Goal: Find contact information: Find contact information

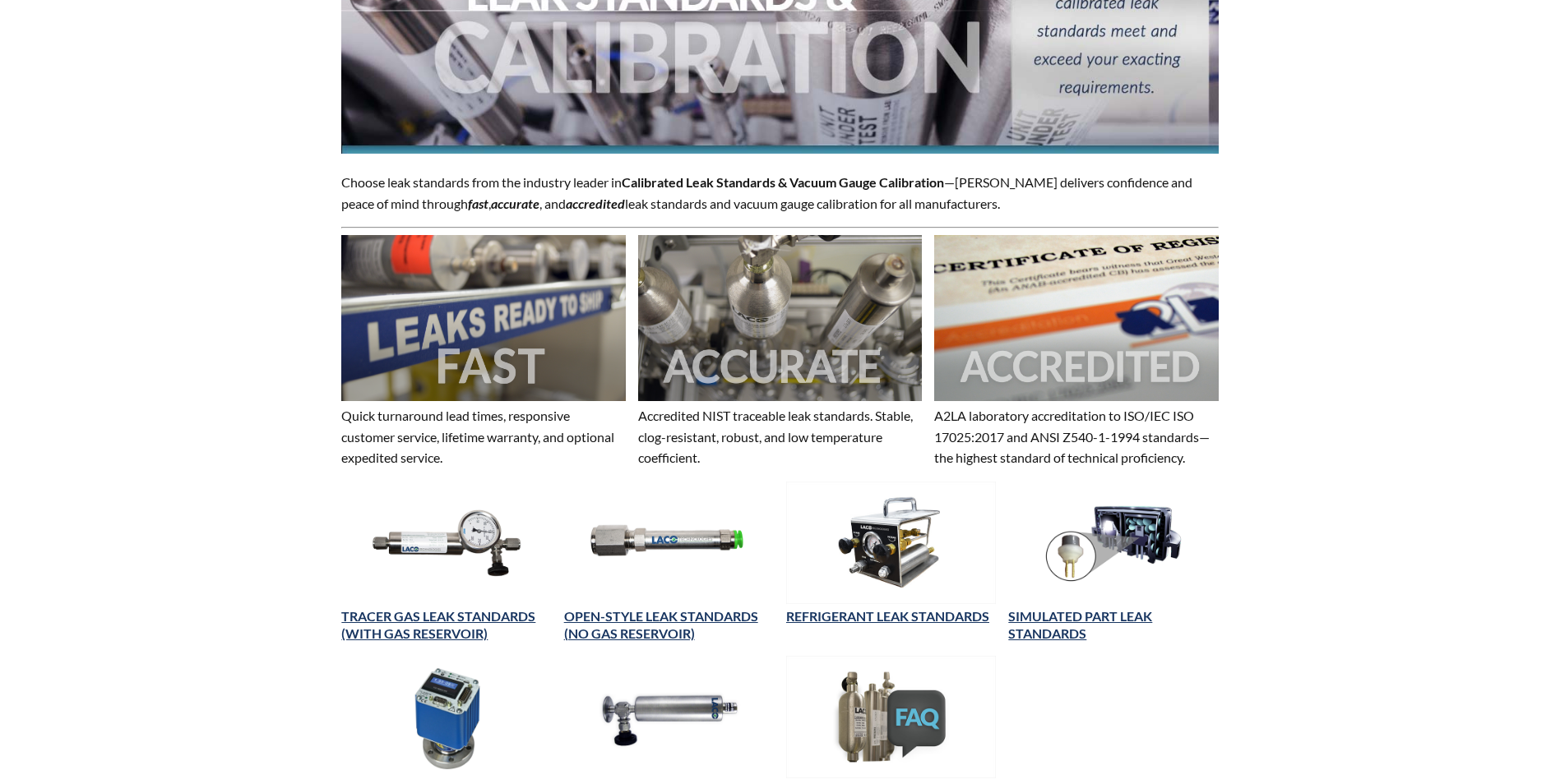
scroll to position [329, 0]
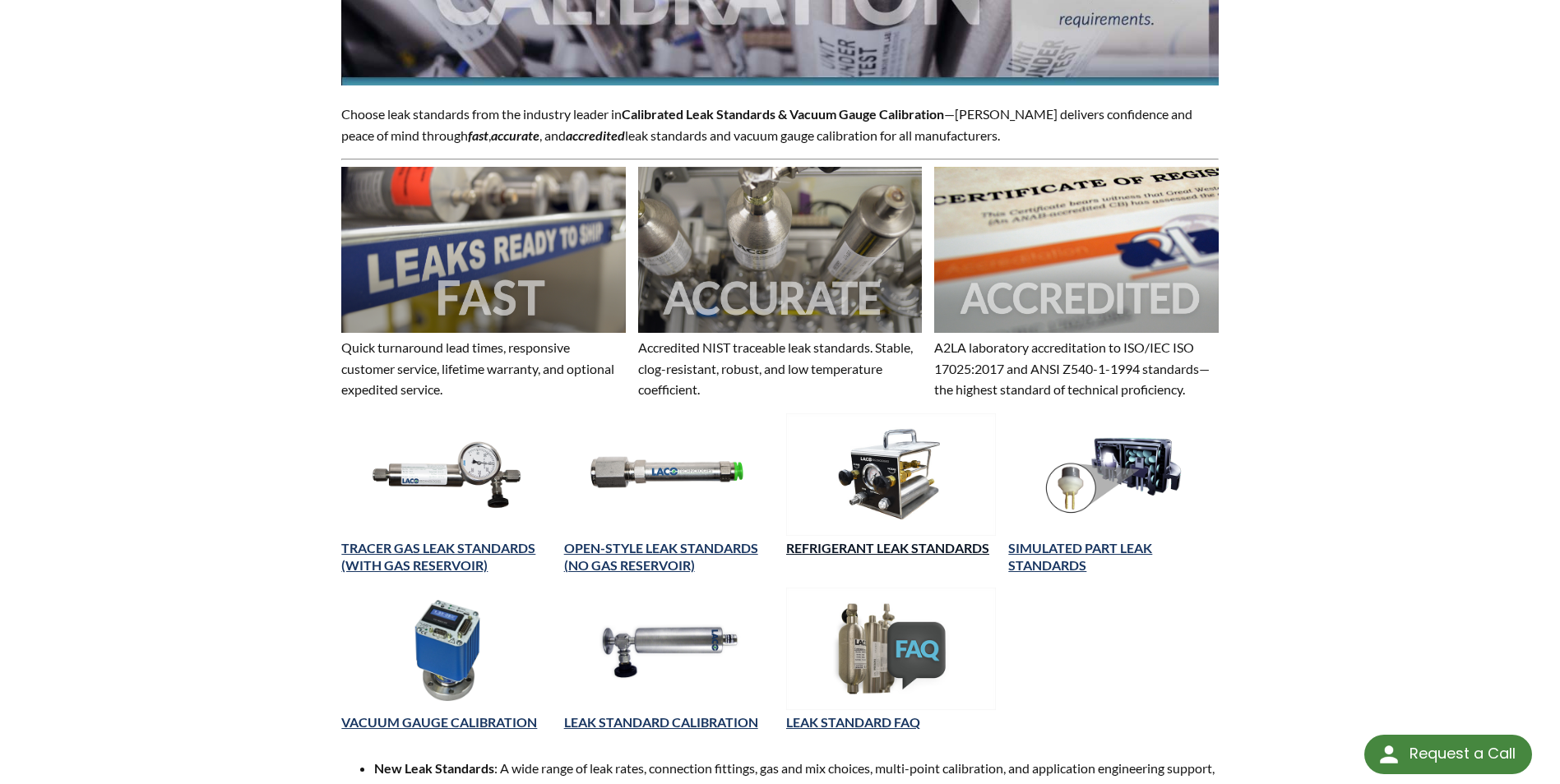
click at [905, 550] on link "REFRIGERANT LEAK STANDARDS" at bounding box center [887, 548] width 203 height 15
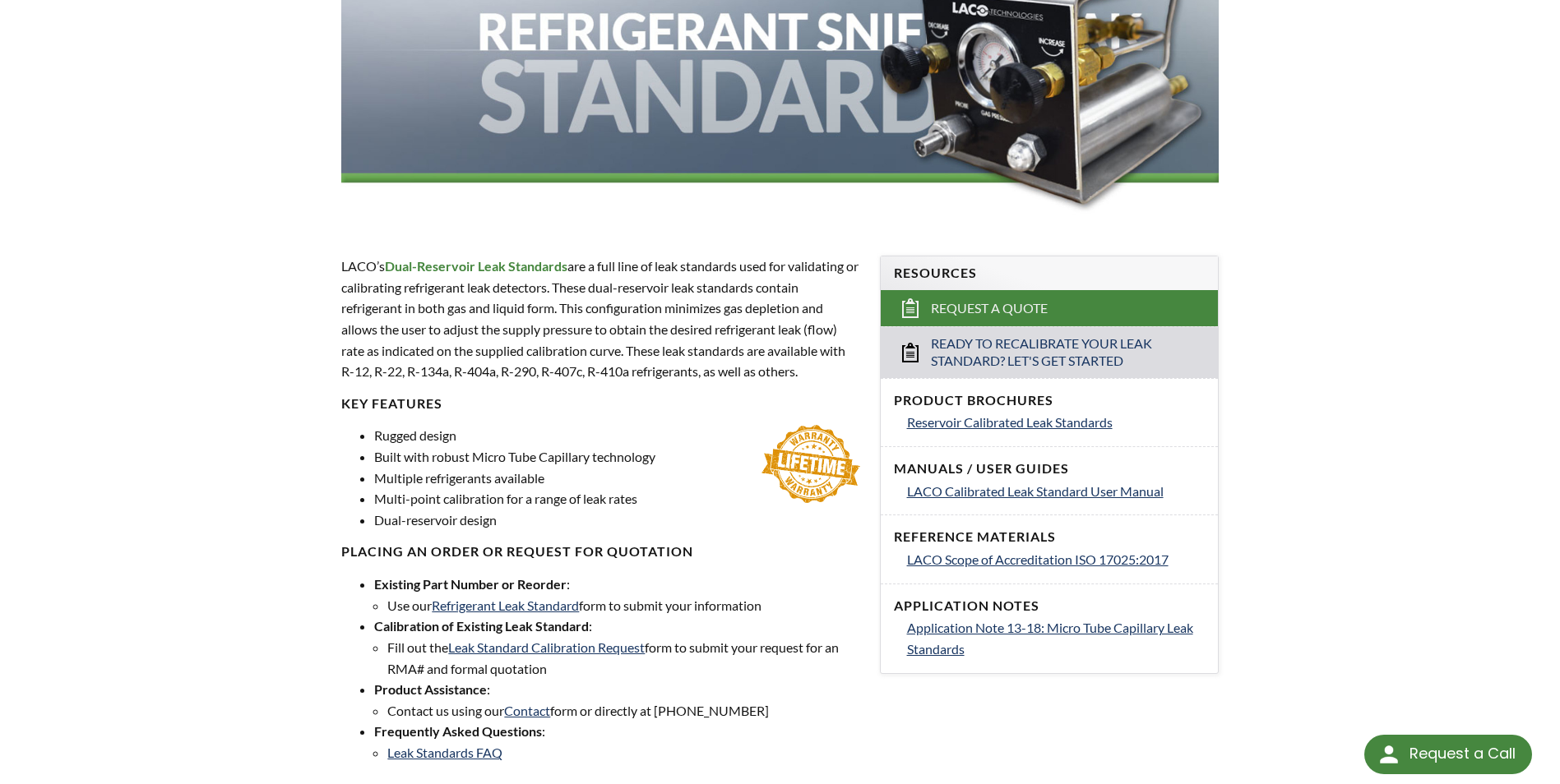
scroll to position [411, 0]
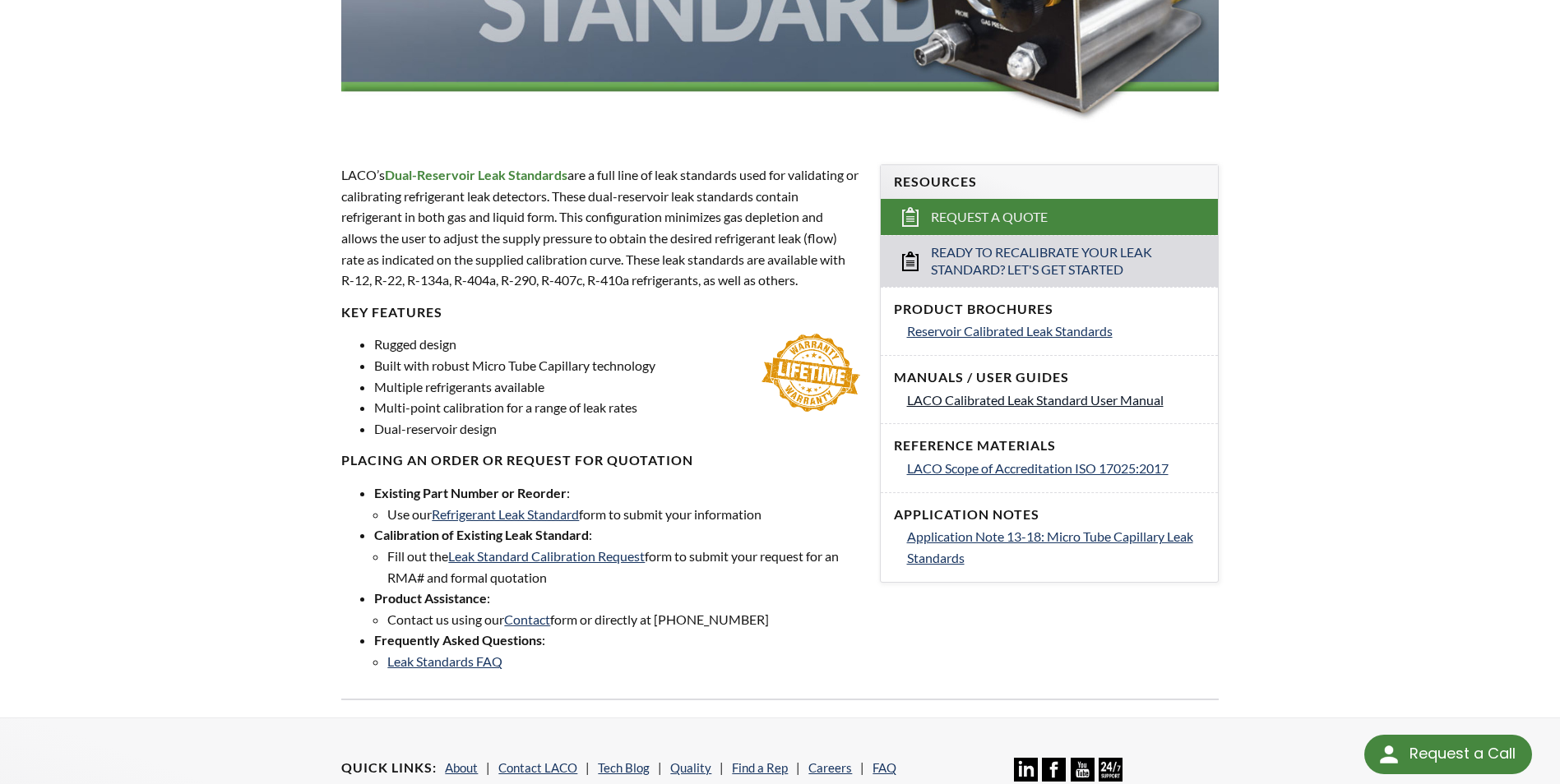
click at [972, 405] on span "LACO Calibrated Leak Standard User Manual" at bounding box center [1035, 400] width 256 height 15
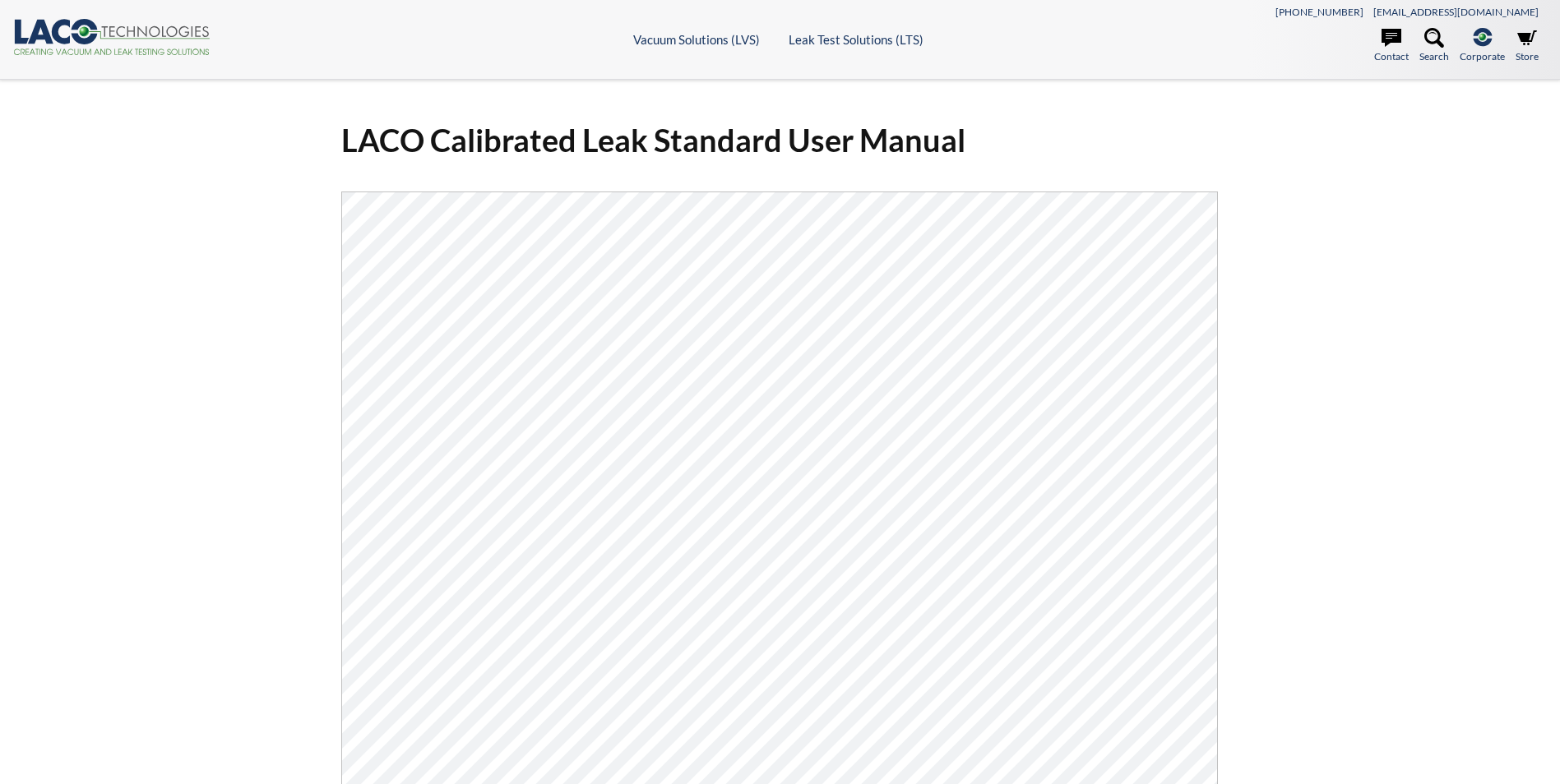
select select "Language Translate Widget"
click at [1430, 752] on div "Request a Call" at bounding box center [1462, 754] width 106 height 38
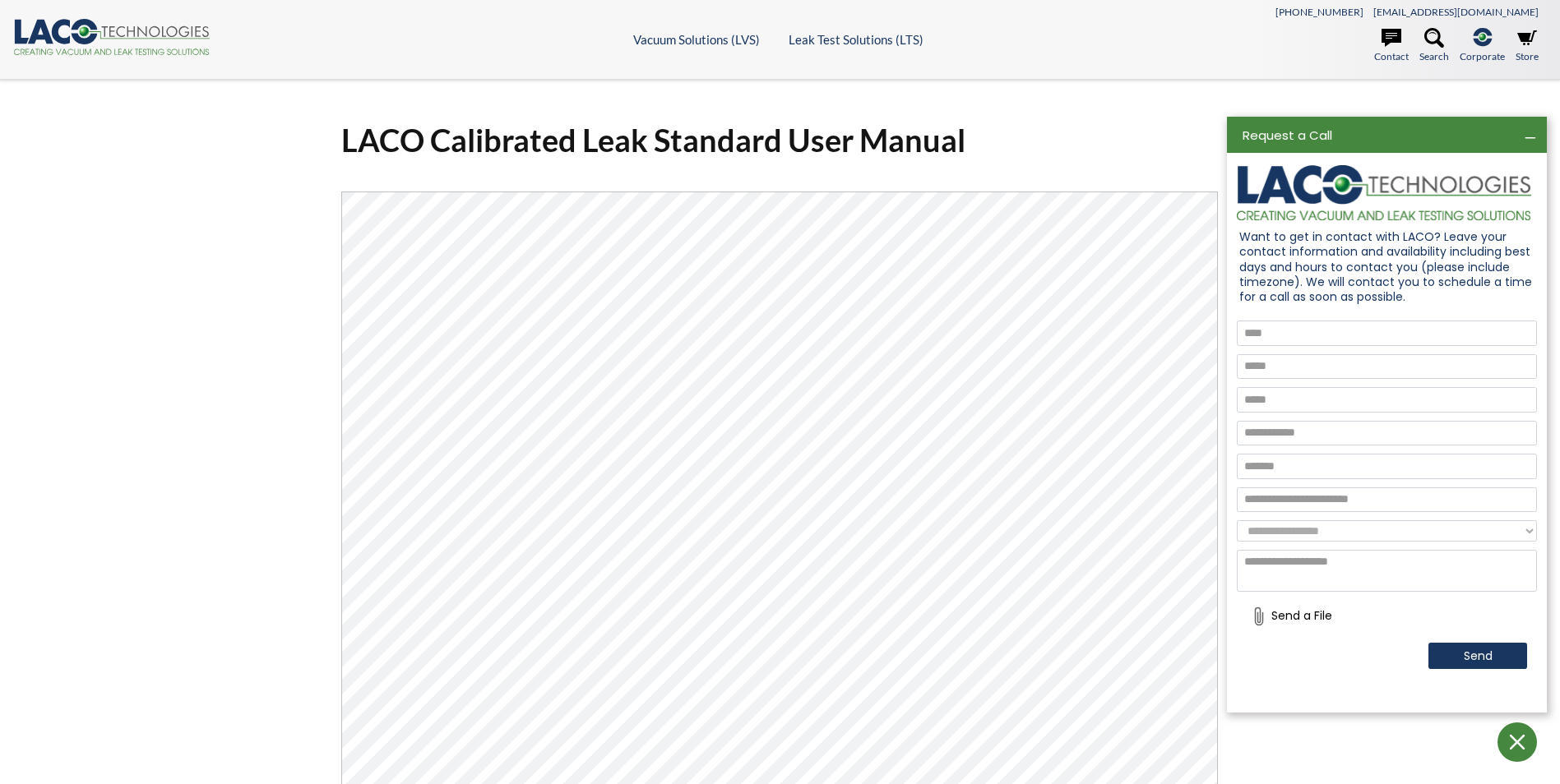
click at [1527, 126] on icon at bounding box center [1528, 134] width 19 height 19
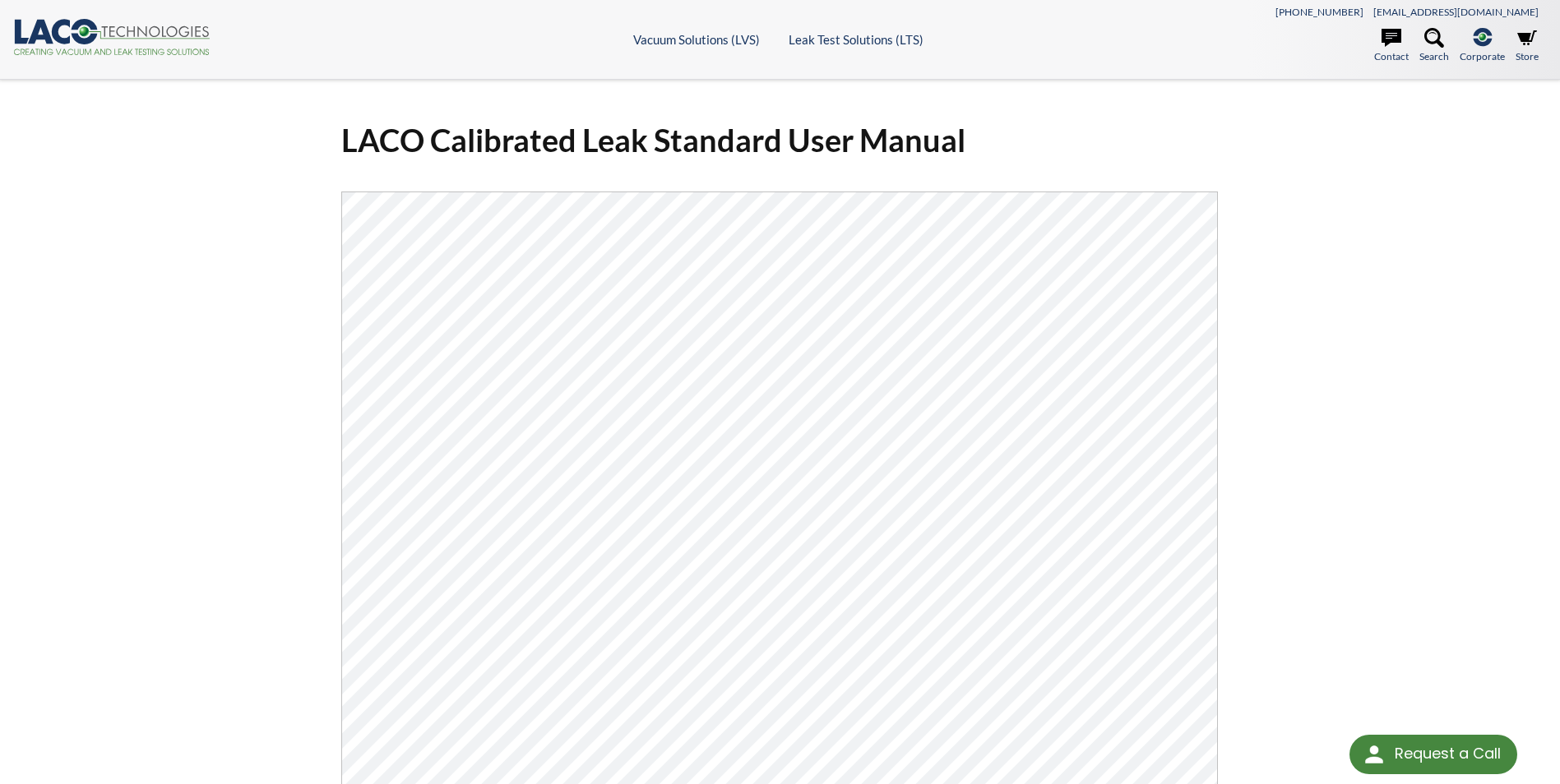
click at [58, 55] on icon at bounding box center [58, 52] width 6 height 6
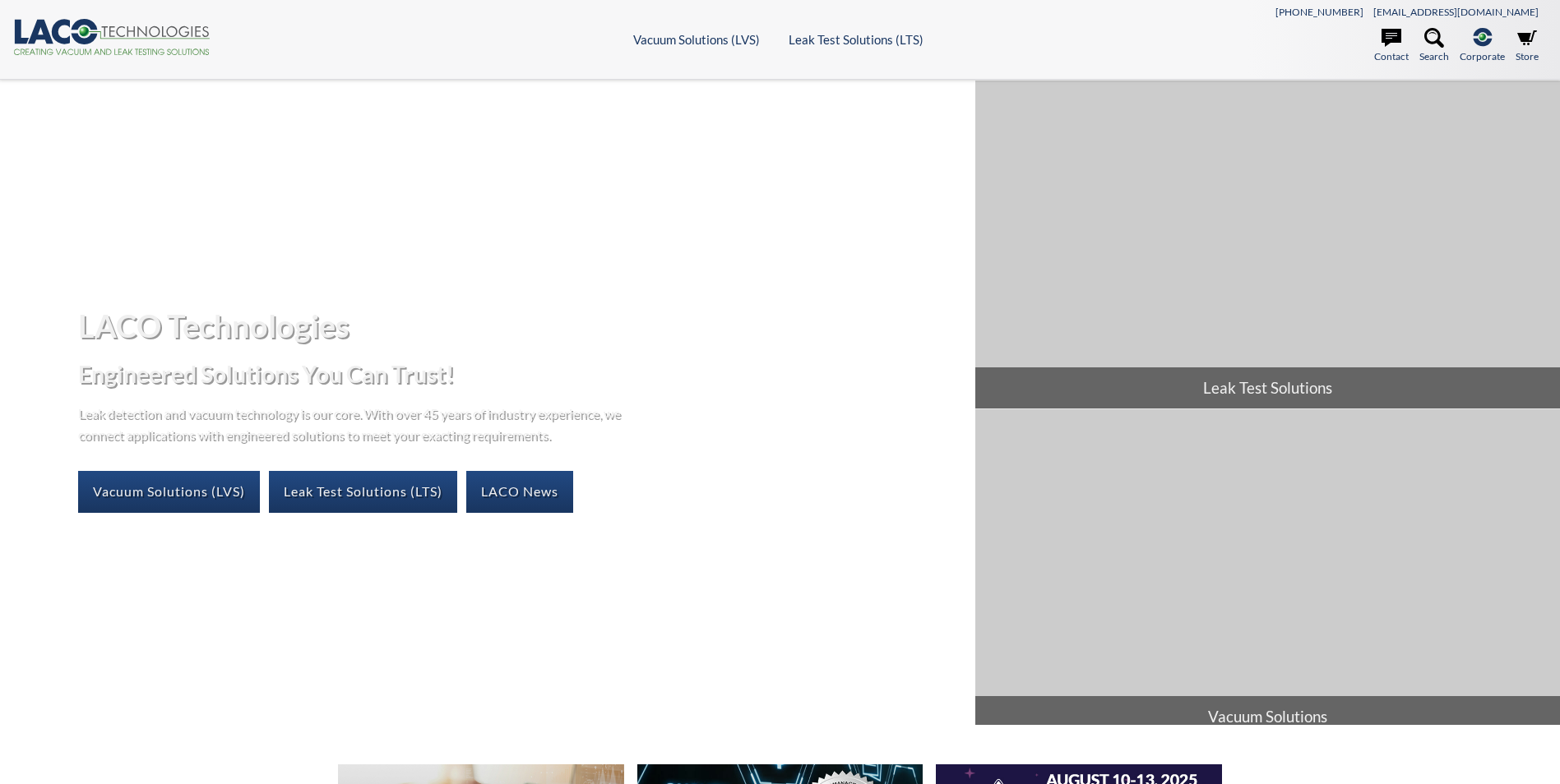
select select "Language Translate Widget"
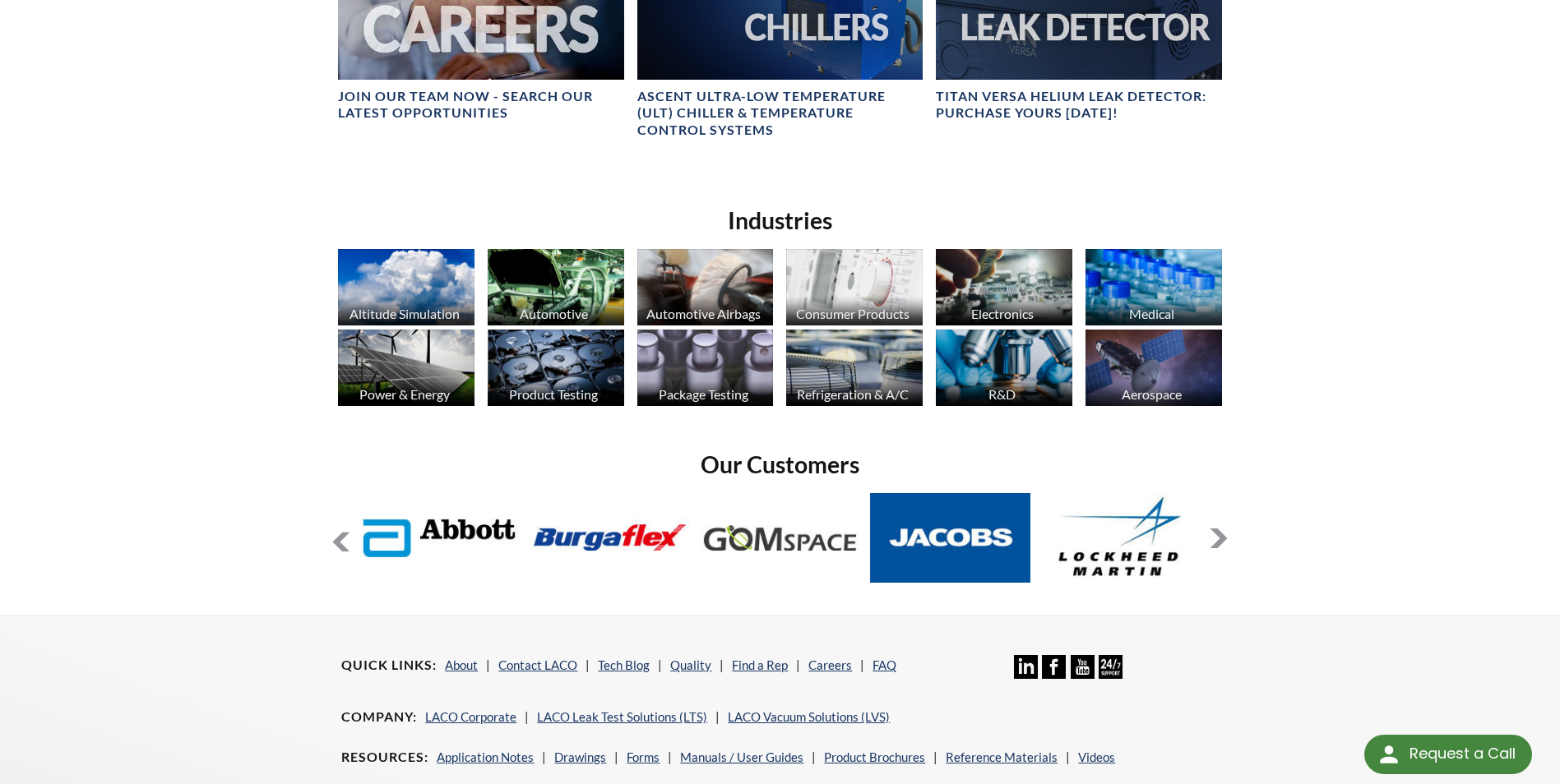
scroll to position [1303, 0]
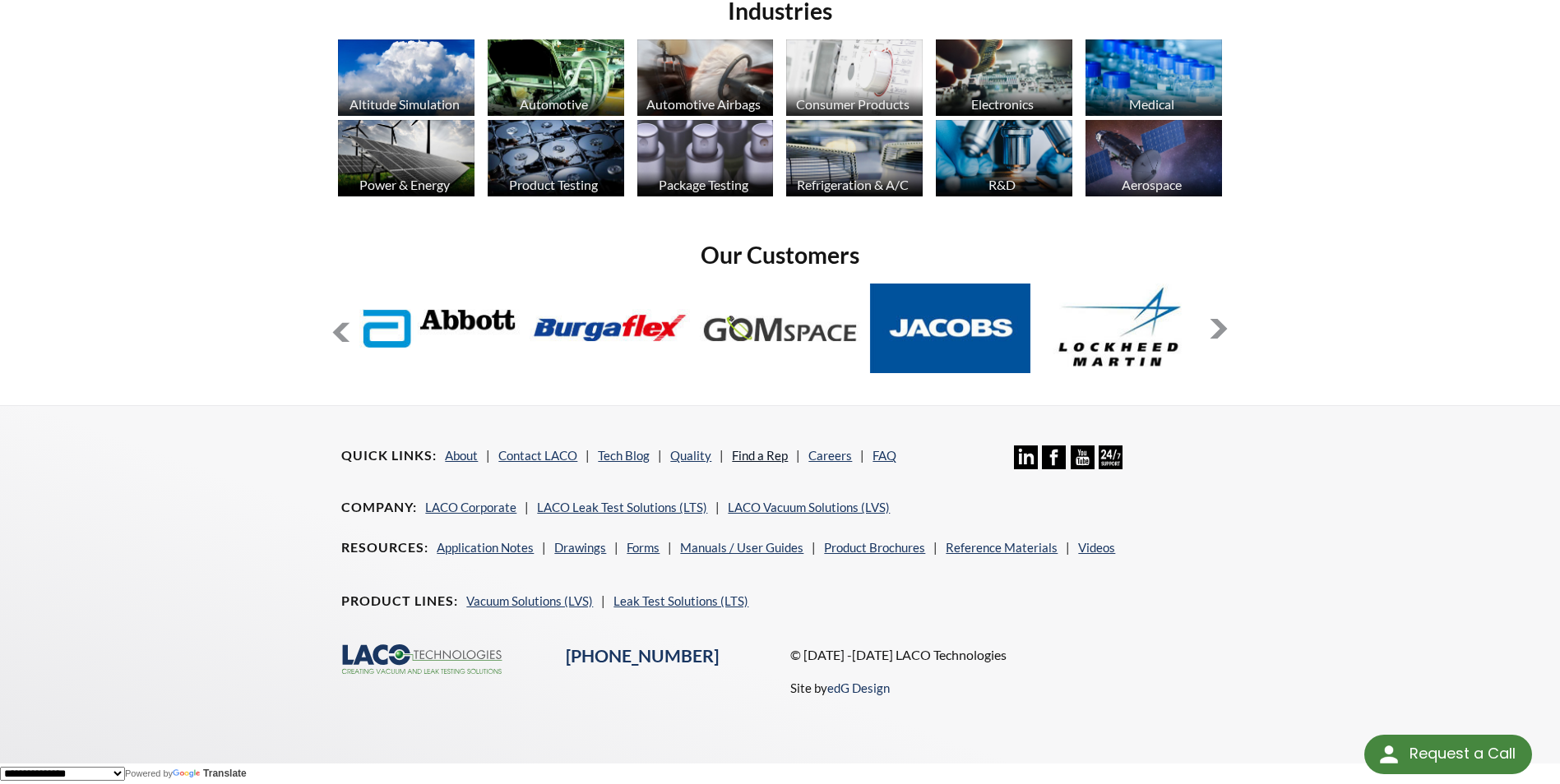
click at [772, 455] on link "Find a Rep" at bounding box center [760, 455] width 56 height 14
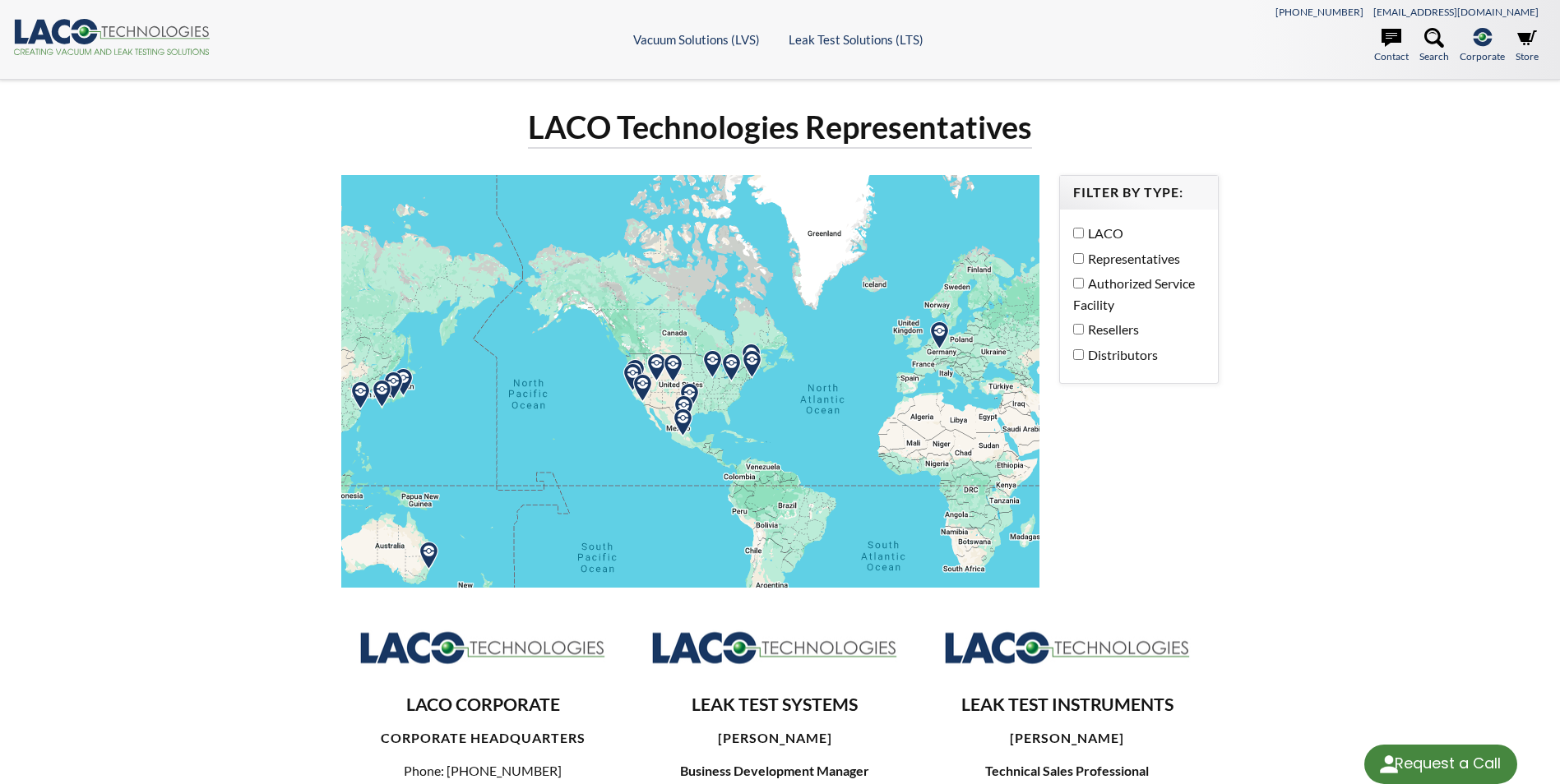
select select "Language Translate Widget"
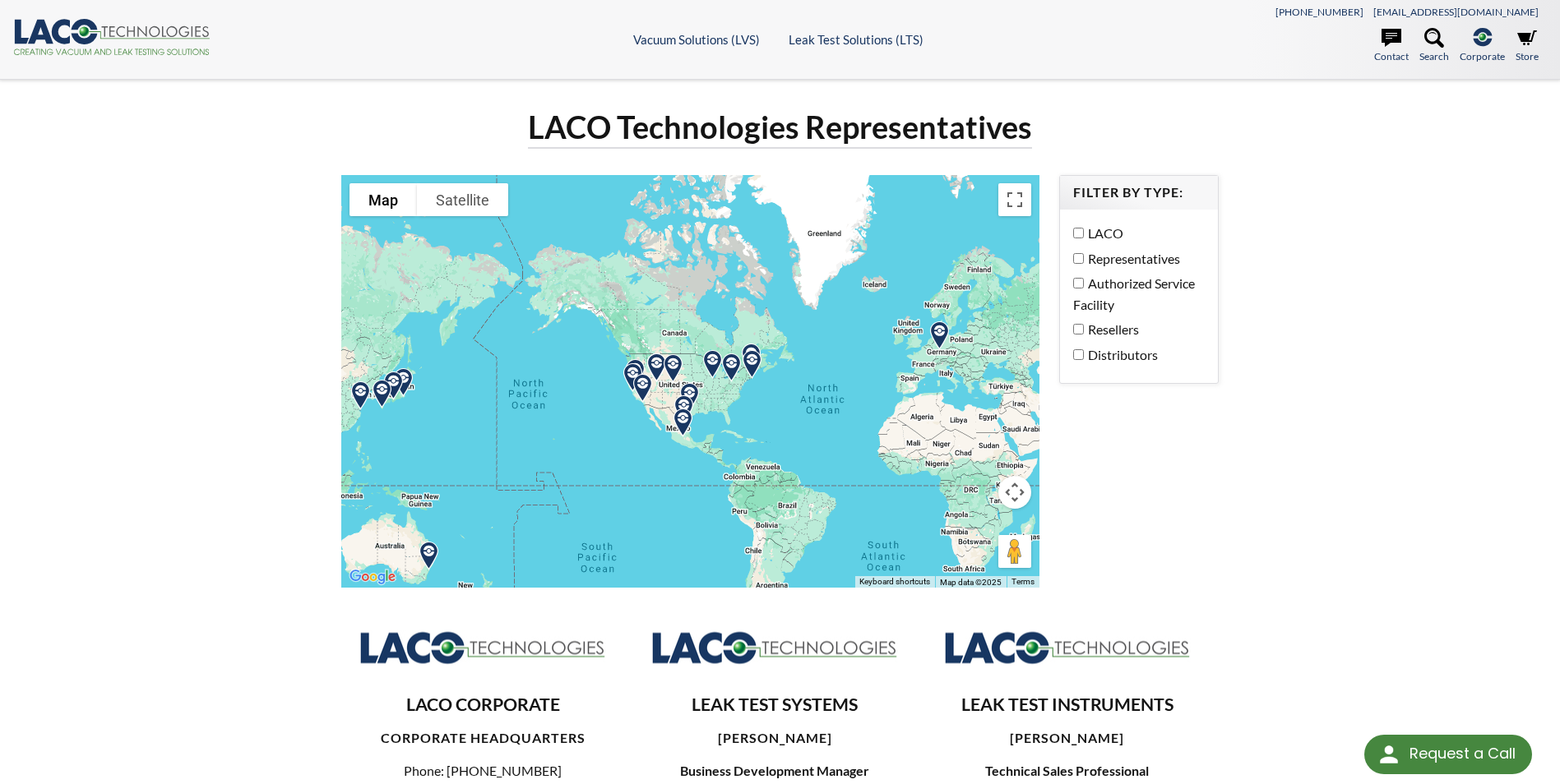
click at [938, 332] on img at bounding box center [940, 336] width 42 height 42
